Goal: Information Seeking & Learning: Learn about a topic

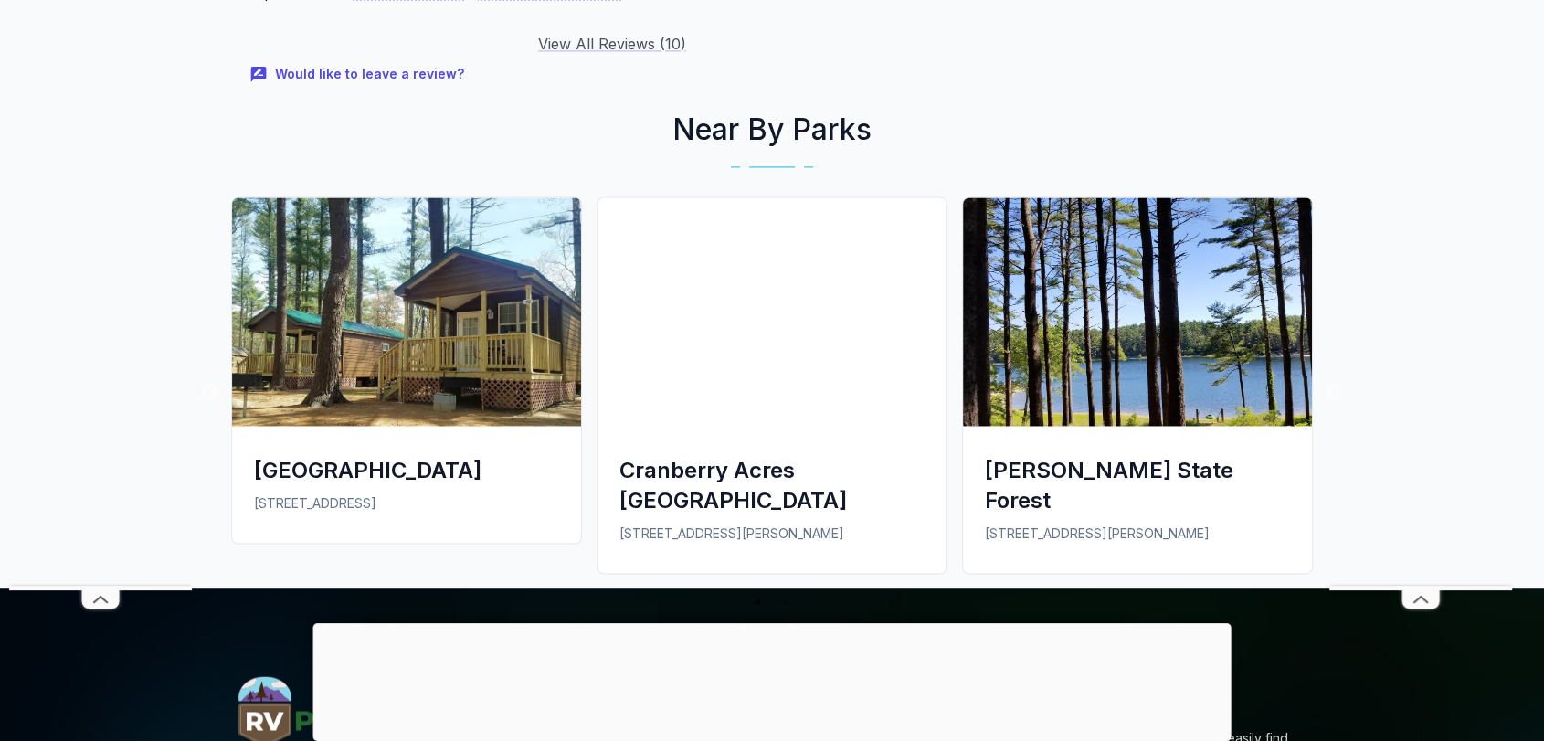
scroll to position [3226, 0]
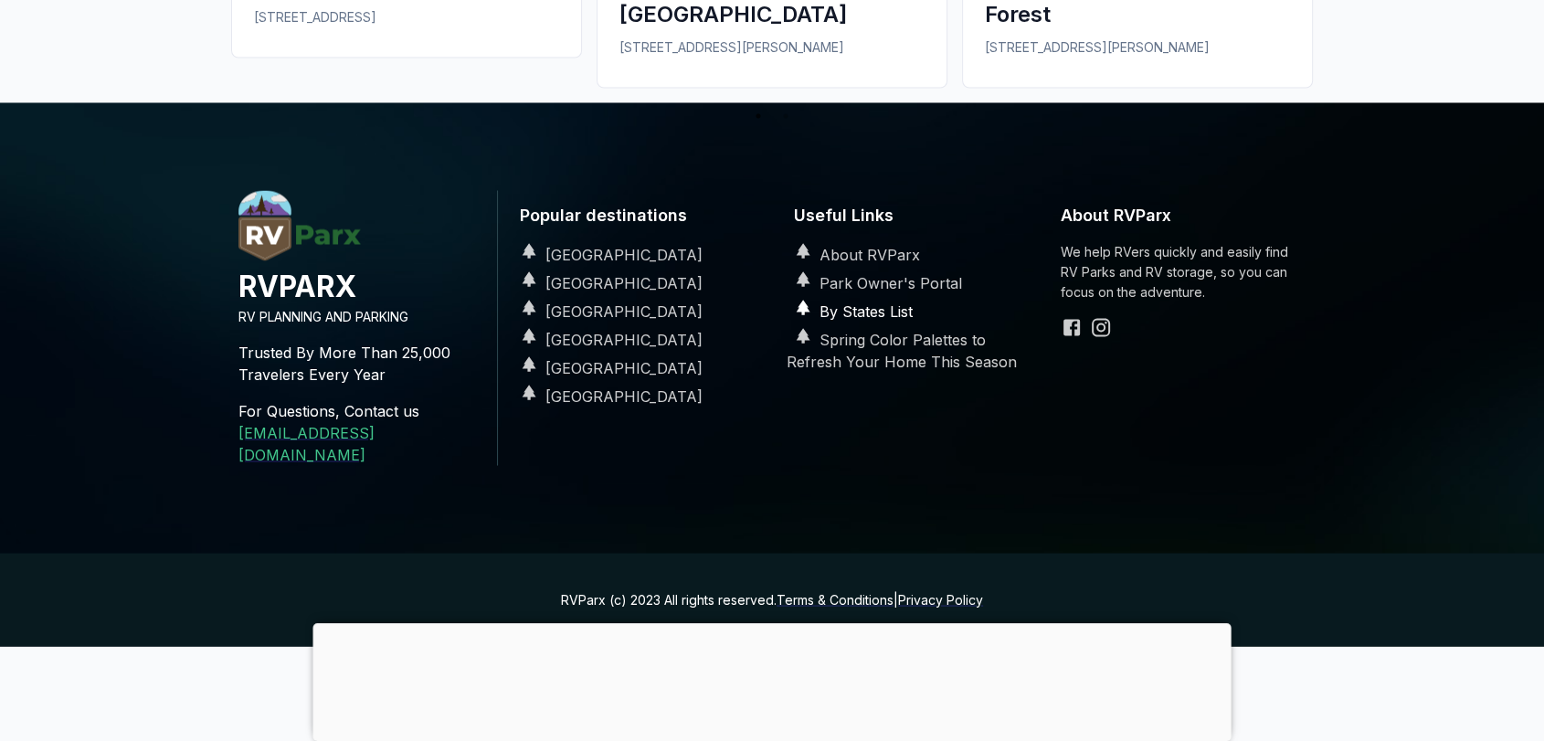
click at [859, 301] on link "By States List" at bounding box center [849, 310] width 126 height 18
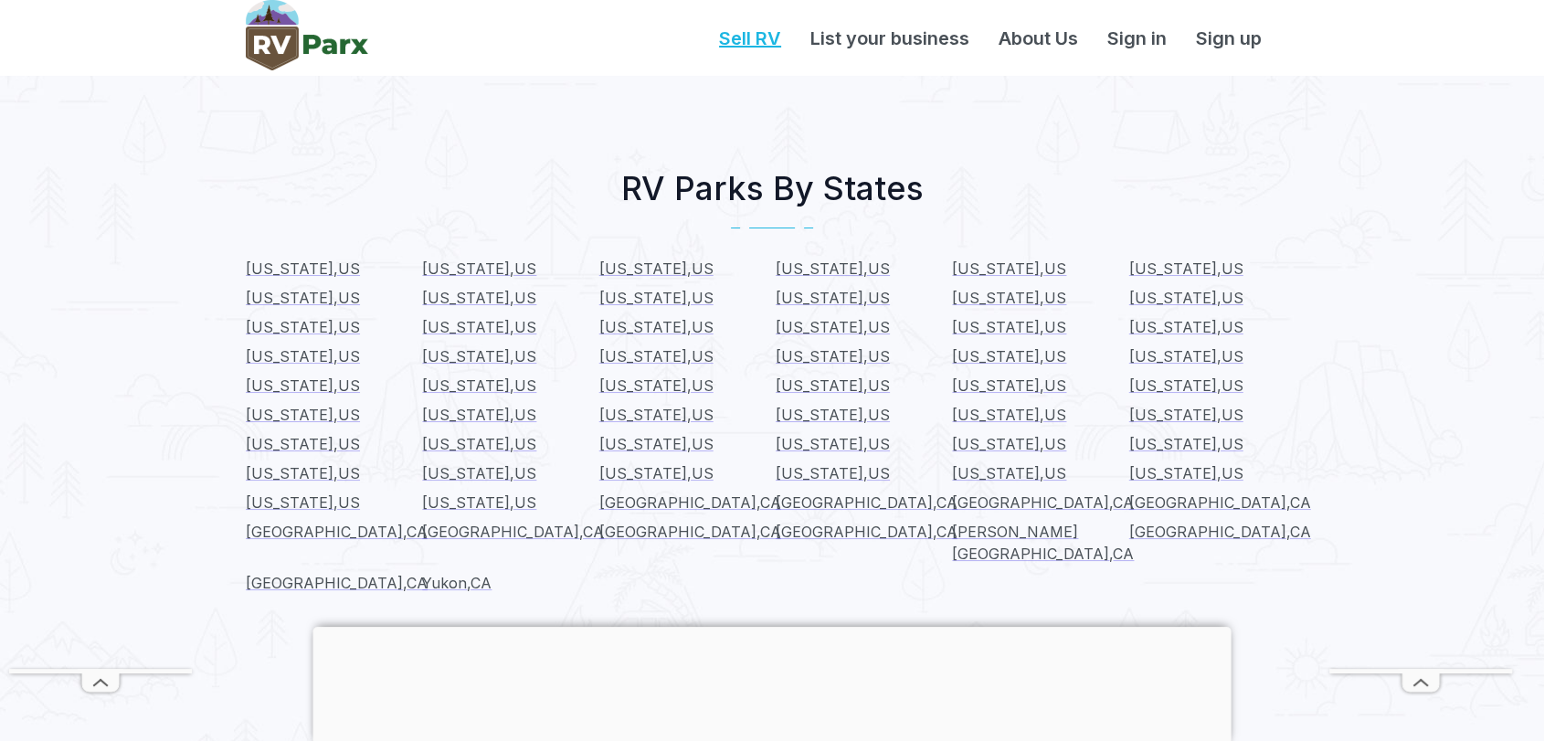
click at [762, 33] on link "Sell RV" at bounding box center [749, 38] width 91 height 27
drag, startPoint x: 0, startPoint y: 0, endPoint x: 648, endPoint y: 361, distance: 741.3
click at [648, 361] on span "Massachusetts , US" at bounding box center [656, 356] width 114 height 18
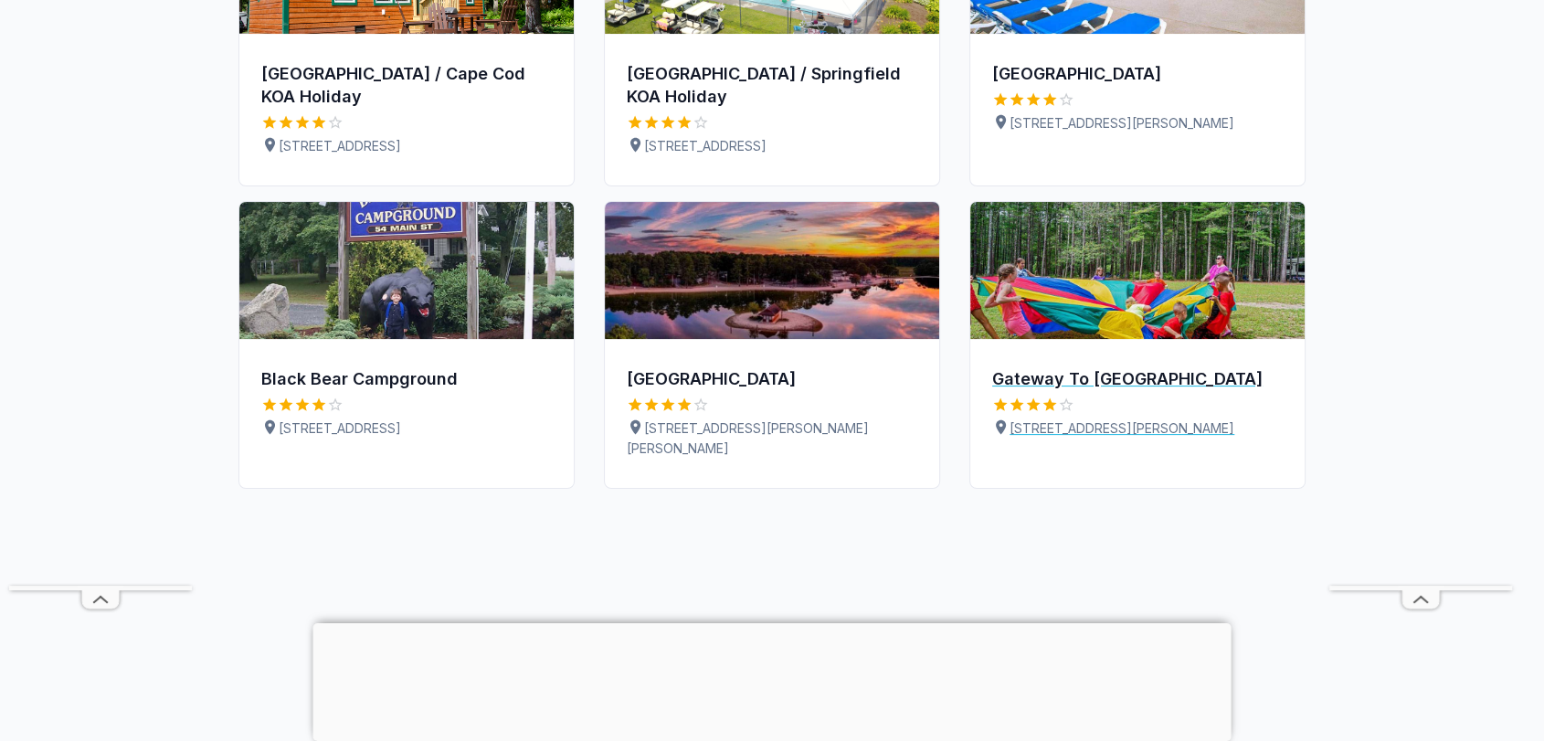
scroll to position [304, 0]
click at [709, 377] on div "[GEOGRAPHIC_DATA]" at bounding box center [772, 378] width 290 height 23
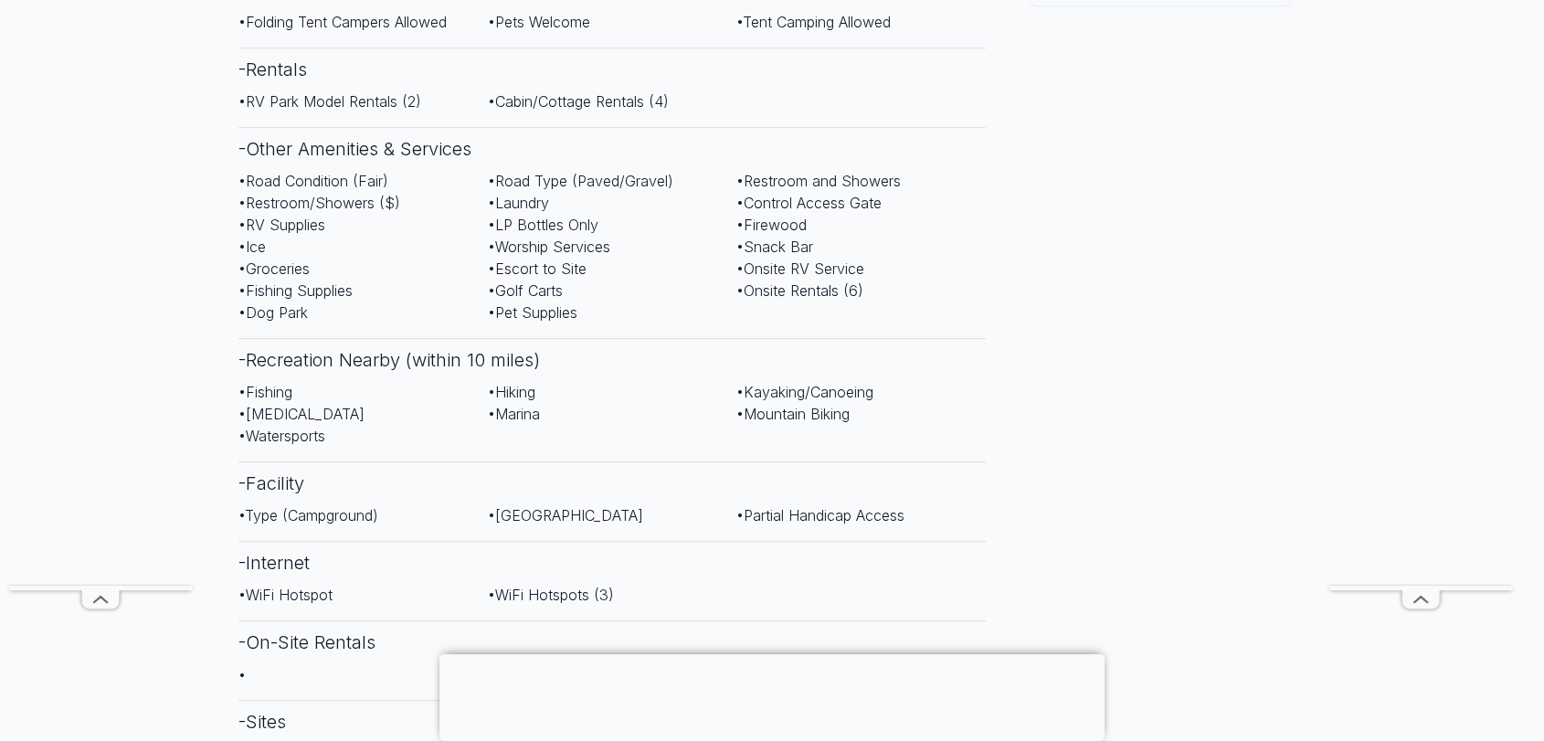
scroll to position [1218, 0]
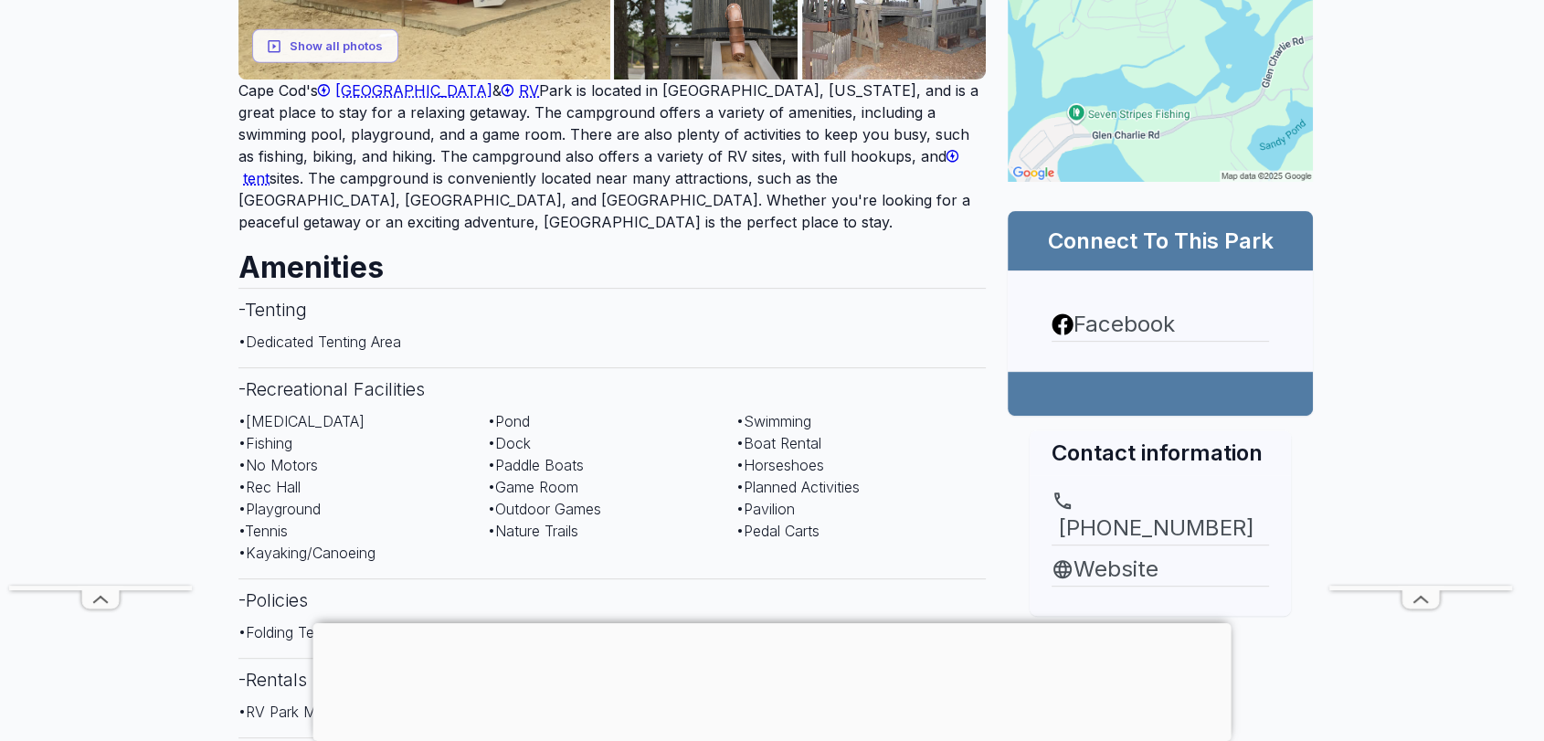
scroll to position [913, 0]
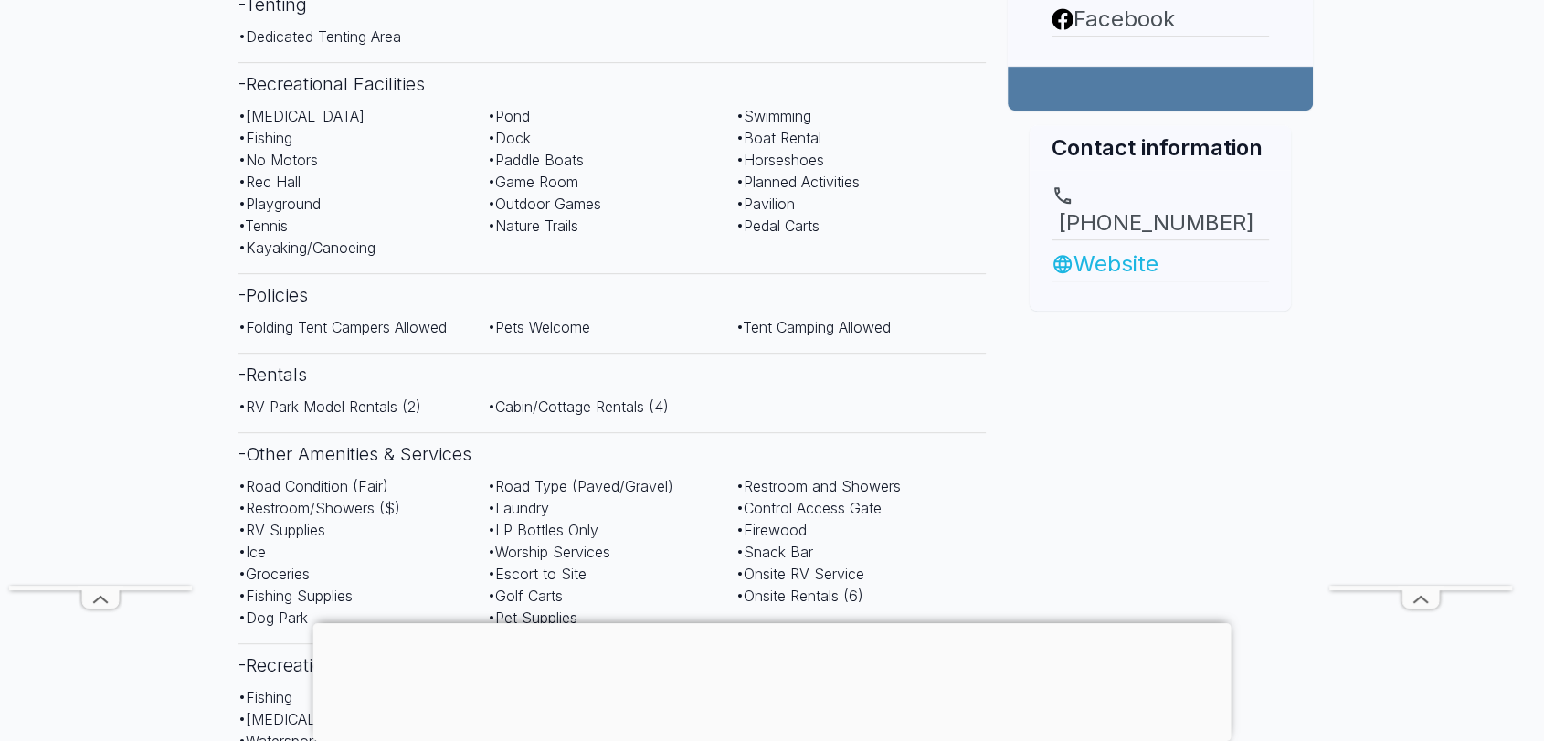
click at [1105, 248] on link "Website" at bounding box center [1159, 264] width 217 height 33
